Goal: Find specific page/section: Find specific page/section

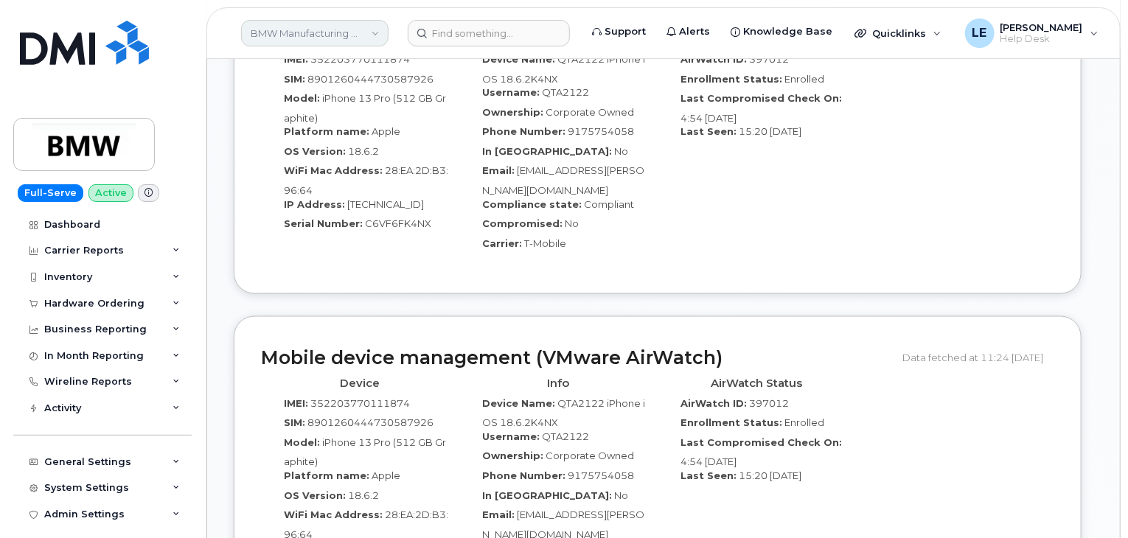
scroll to position [1032, 0]
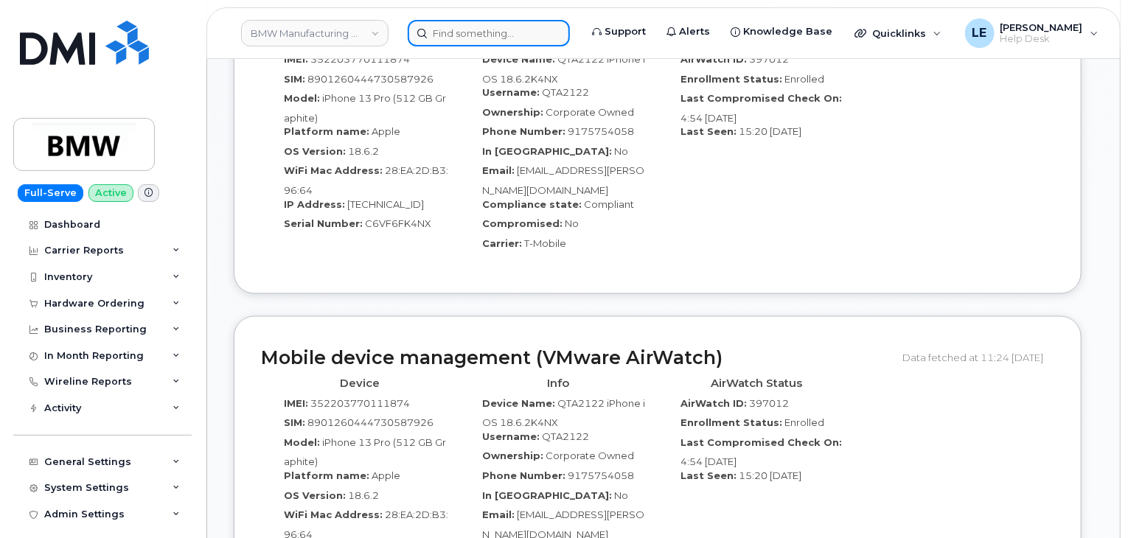
click at [472, 27] on input at bounding box center [489, 33] width 162 height 27
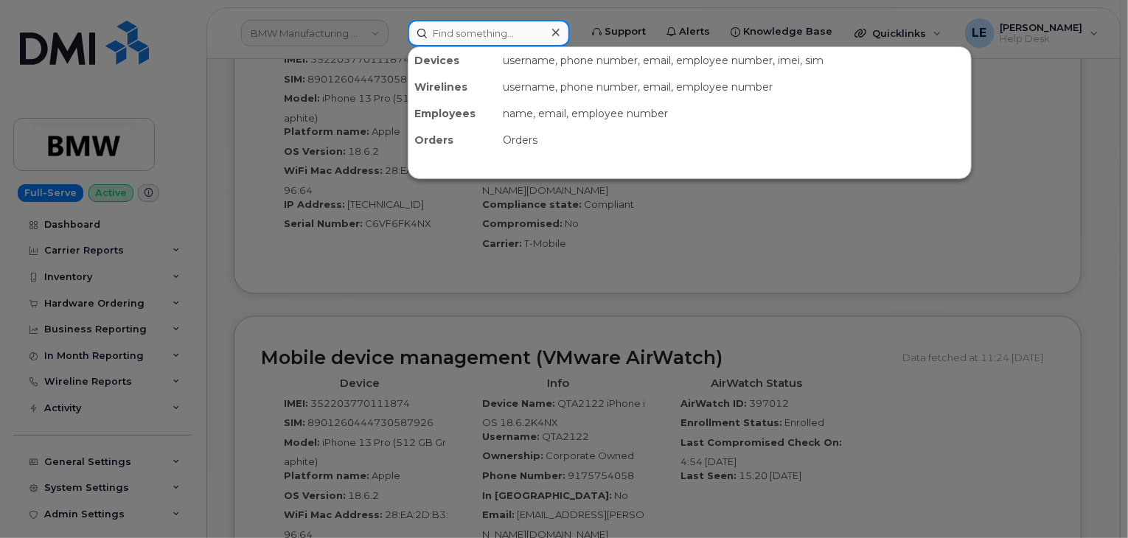
paste input "4384541273"
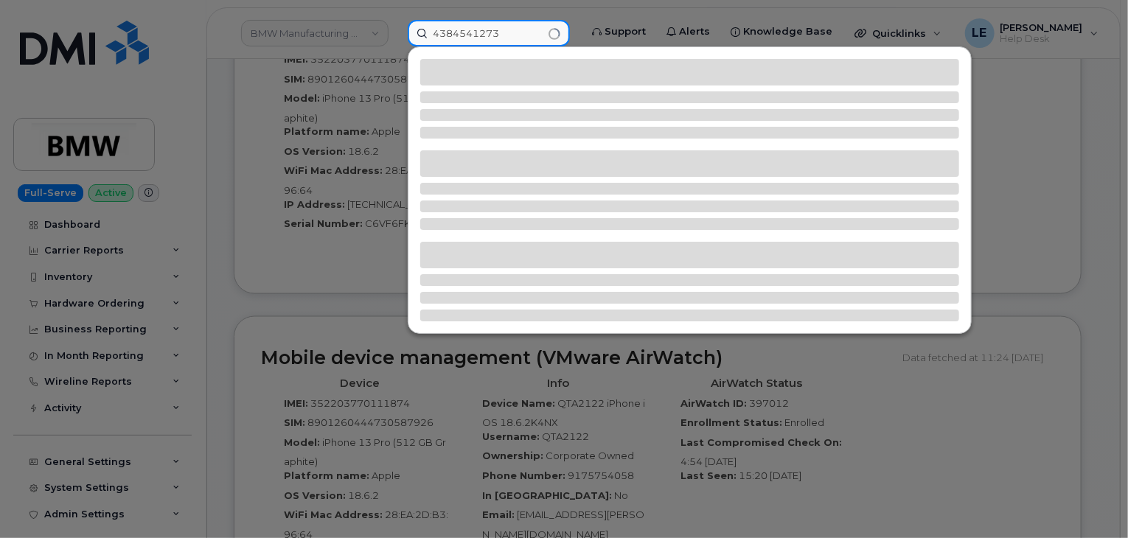
type input "4384541273"
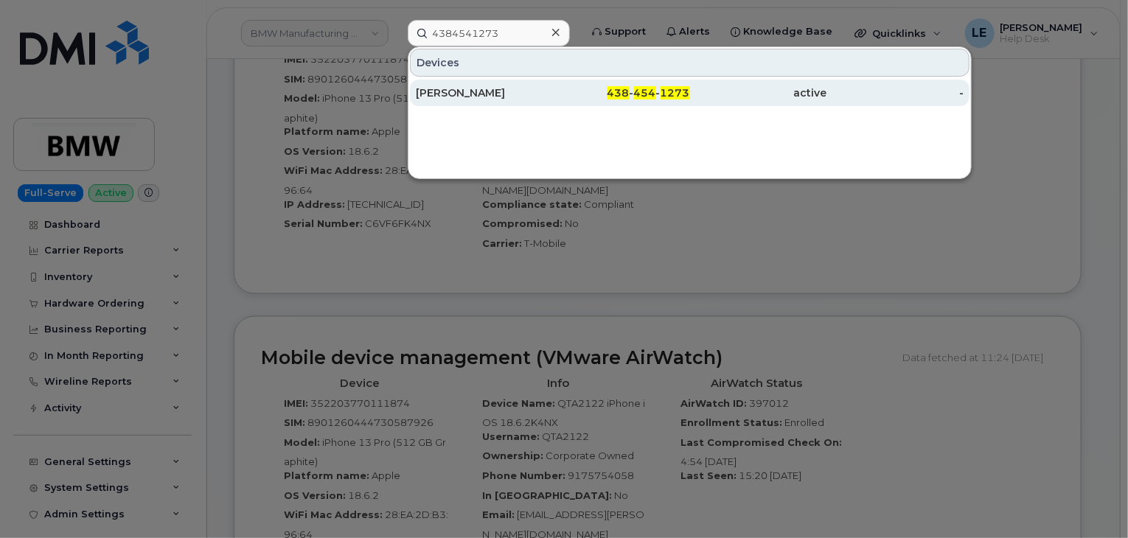
click at [490, 95] on div "[PERSON_NAME]" at bounding box center [484, 93] width 137 height 15
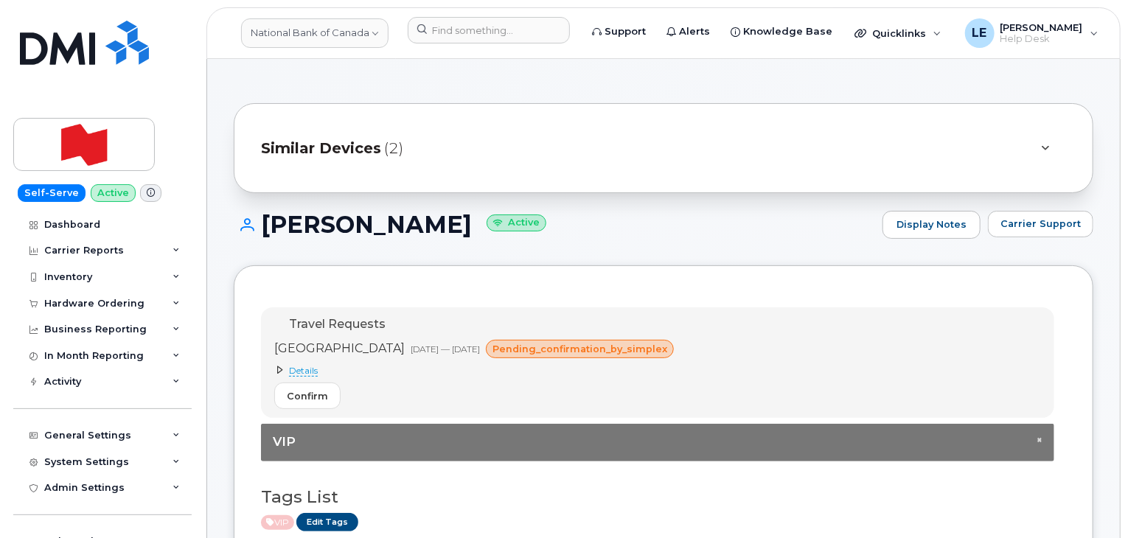
click at [314, 147] on span "Similar Devices" at bounding box center [321, 148] width 120 height 21
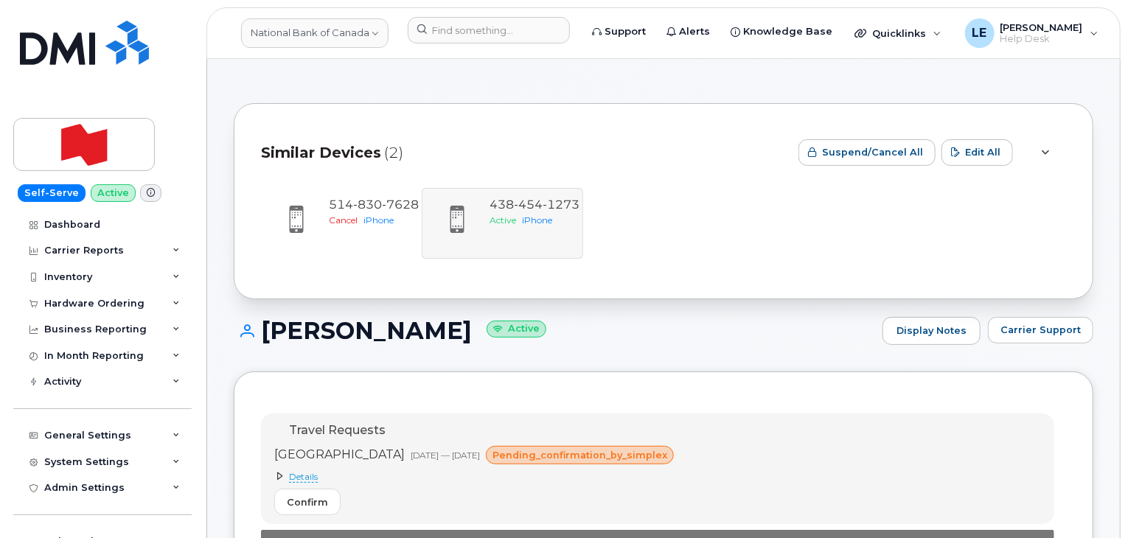
click at [314, 147] on span "Similar Devices" at bounding box center [321, 152] width 120 height 21
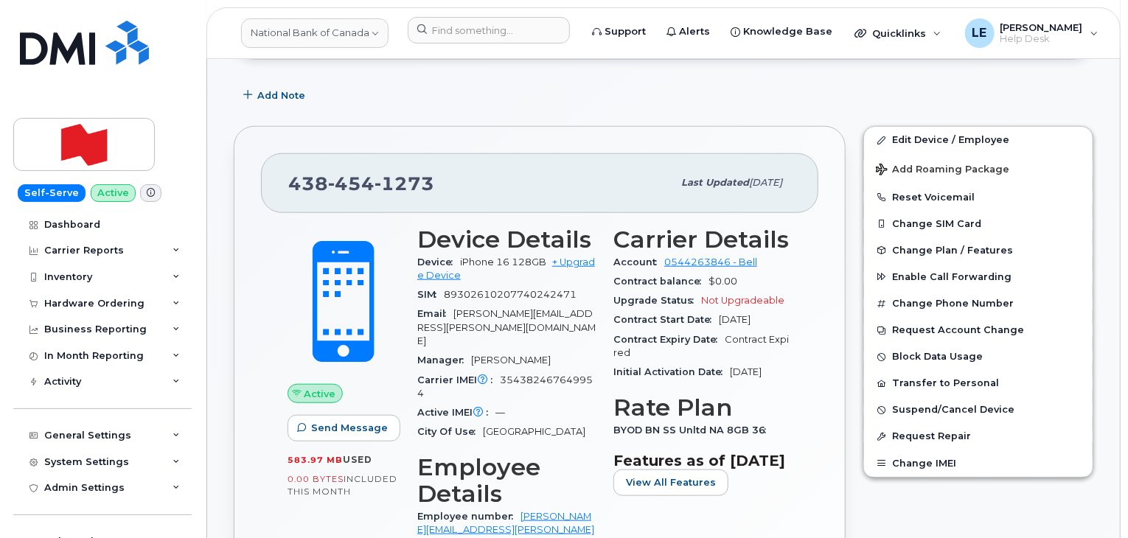
scroll to position [440, 0]
